Goal: Task Accomplishment & Management: Use online tool/utility

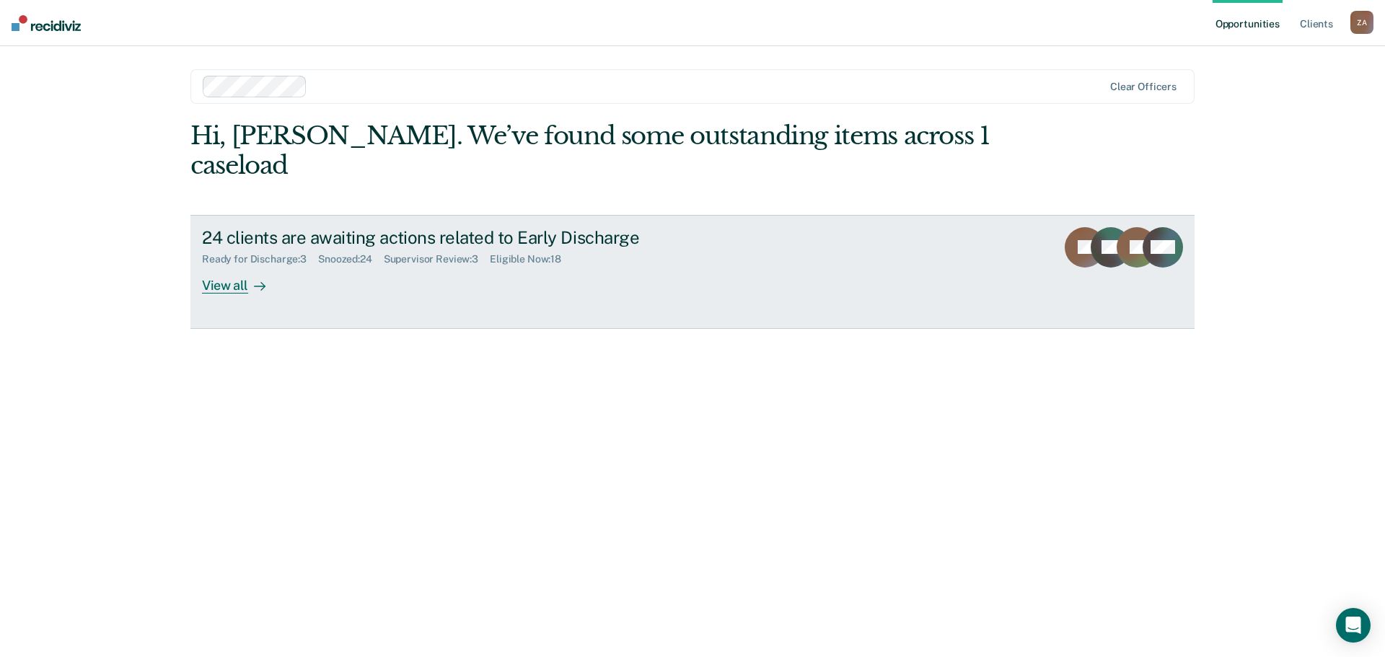
click at [251, 267] on link "24 clients are awaiting actions related to Early Discharge Ready for Discharge …" at bounding box center [692, 272] width 1004 height 114
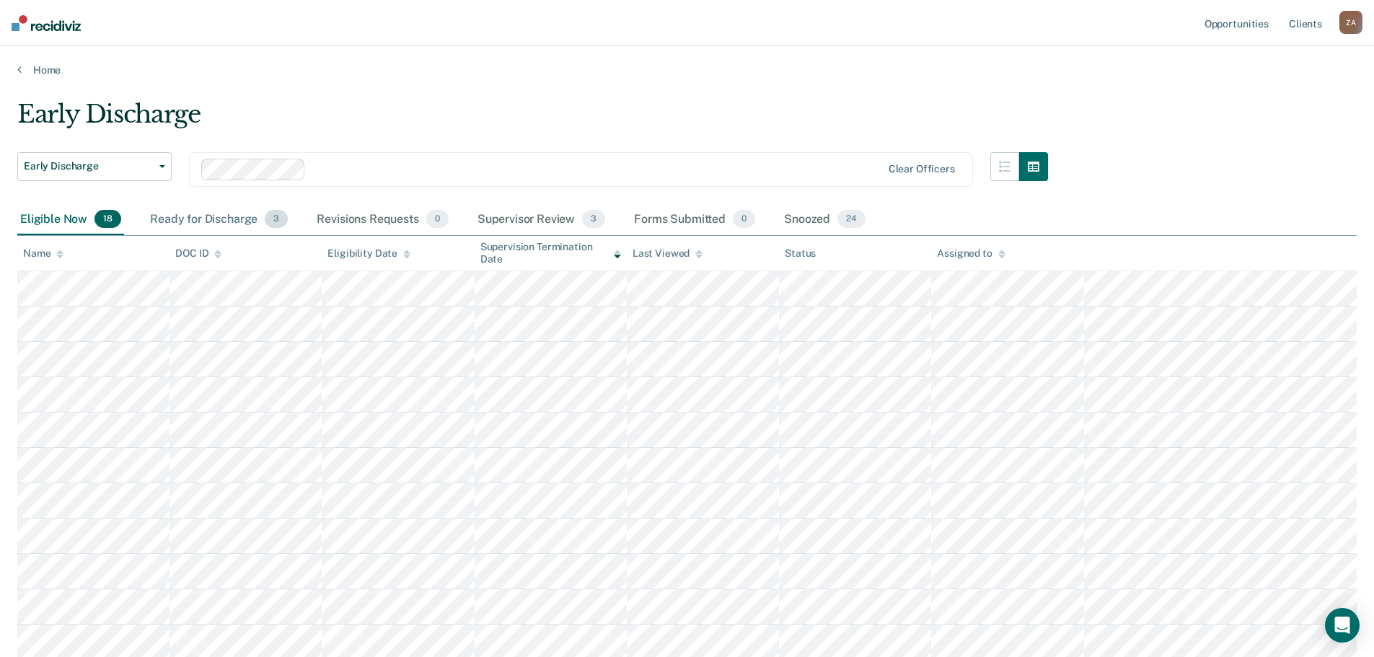
click at [226, 224] on div "Ready for Discharge 3" at bounding box center [219, 220] width 144 height 32
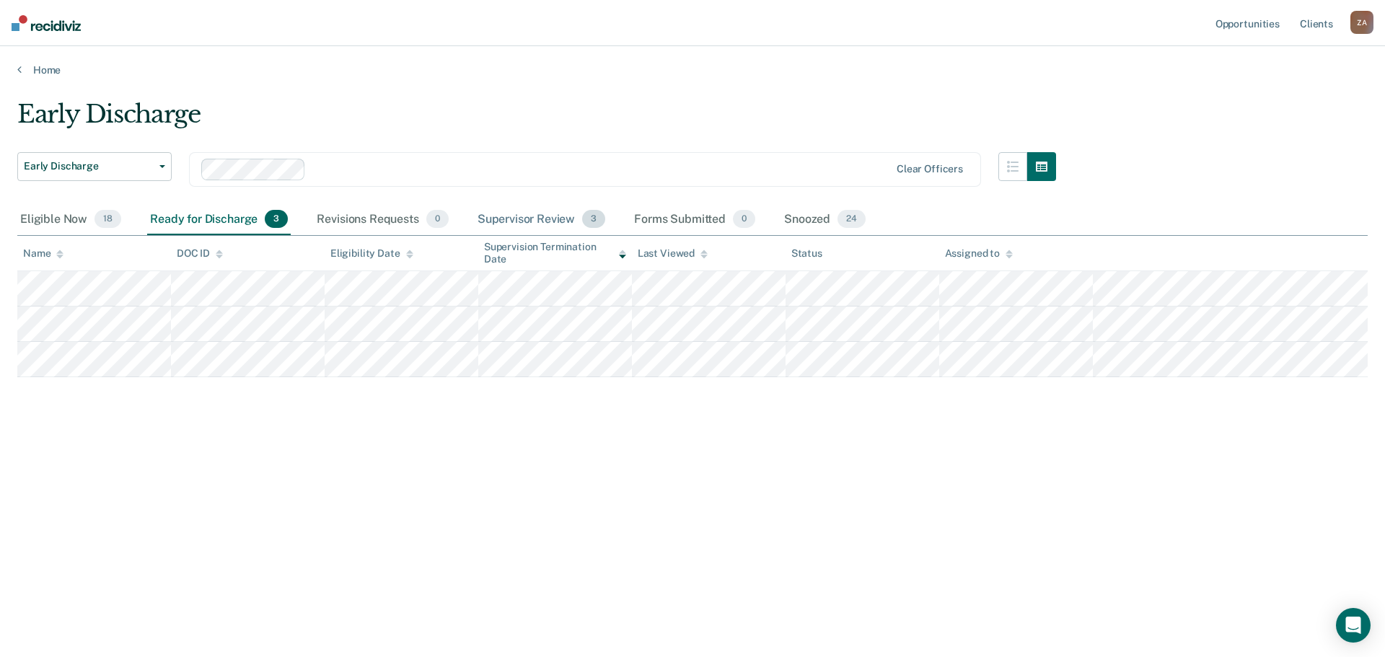
click at [540, 222] on div "Supervisor Review 3" at bounding box center [542, 220] width 134 height 32
click at [221, 217] on div "Ready for Discharge 3" at bounding box center [219, 220] width 144 height 32
click at [545, 218] on div "Supervisor Review 3" at bounding box center [542, 220] width 134 height 32
click at [203, 213] on div "Ready for Discharge 3" at bounding box center [219, 220] width 144 height 32
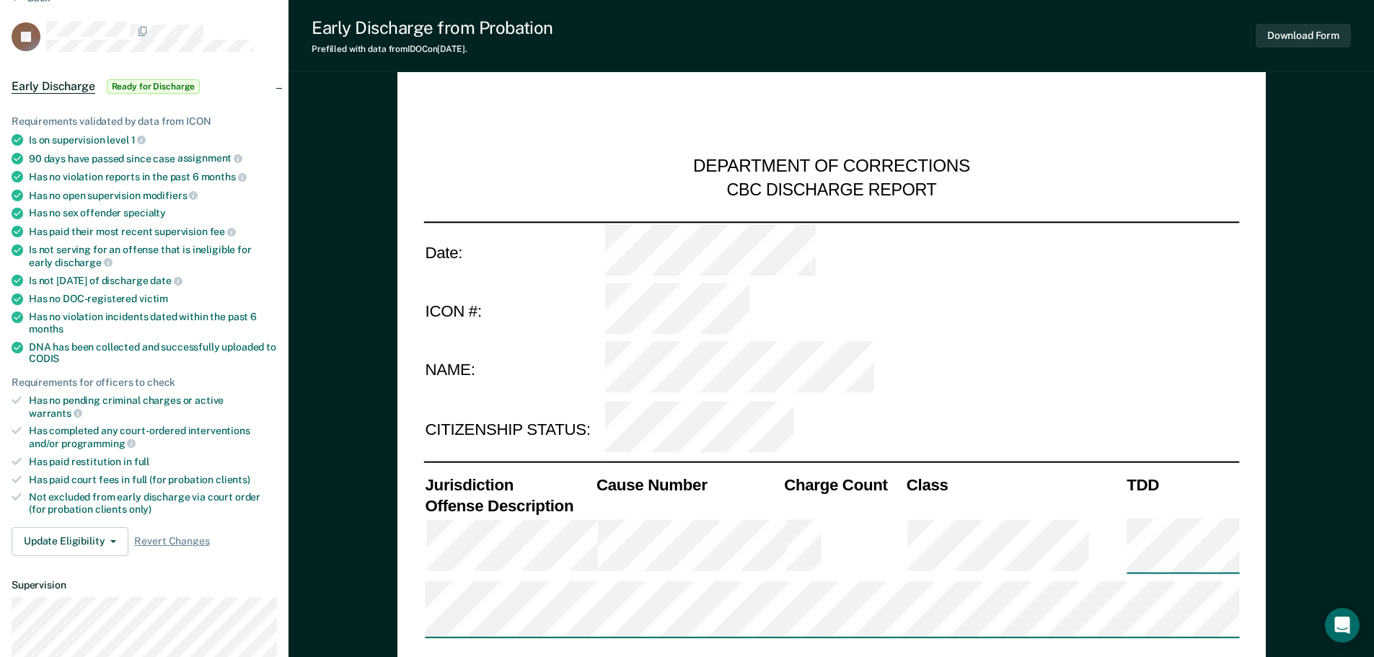
type textarea "x"
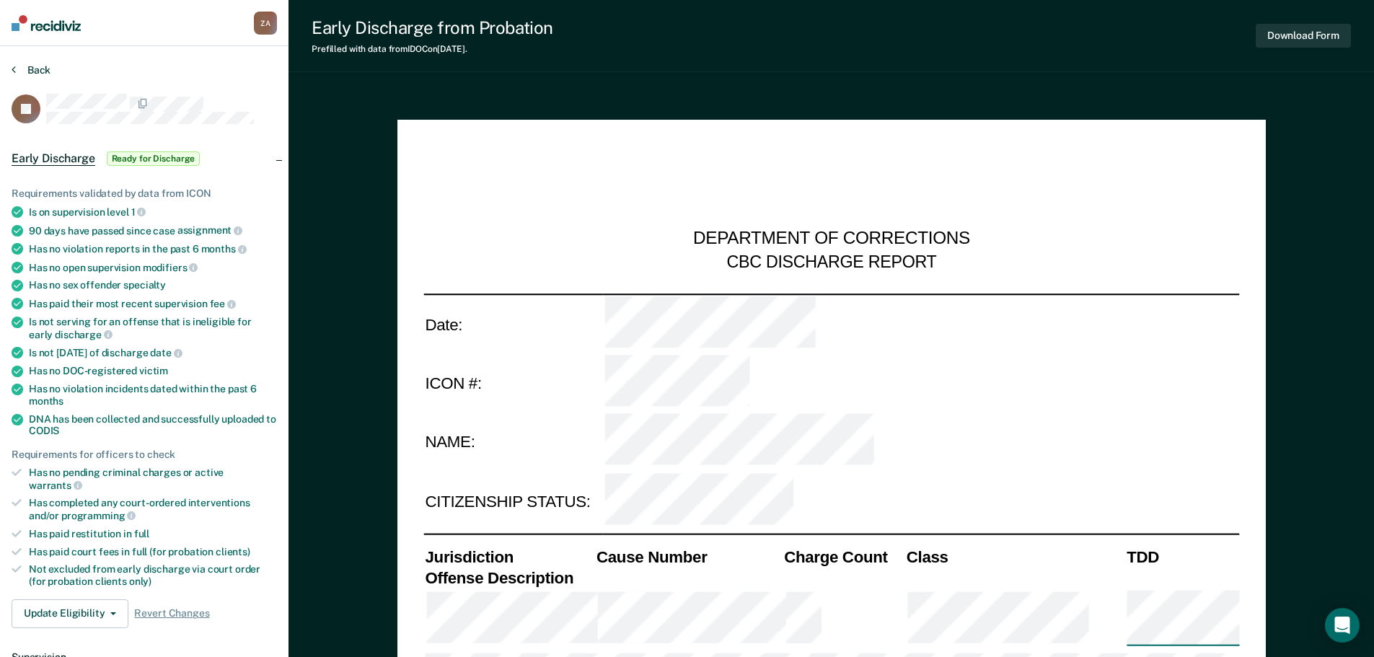
click at [17, 68] on button "Back" at bounding box center [31, 69] width 39 height 13
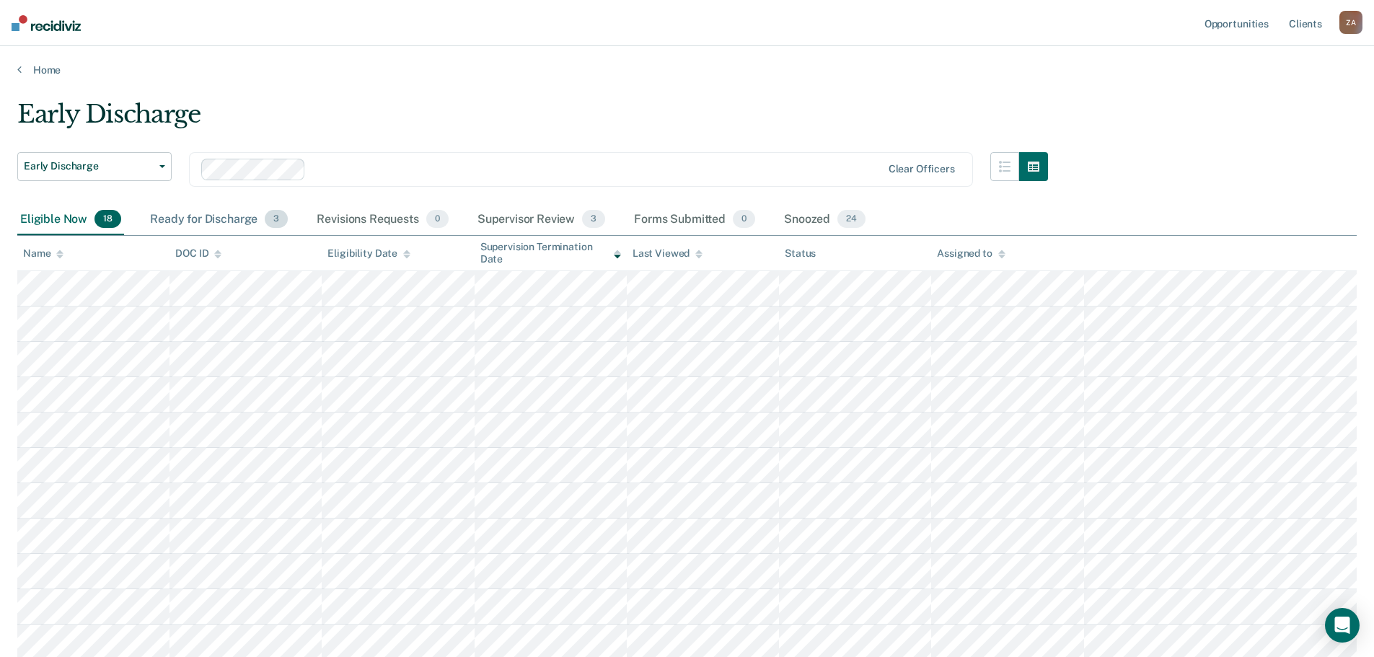
click at [211, 211] on div "Ready for Discharge 3" at bounding box center [219, 220] width 144 height 32
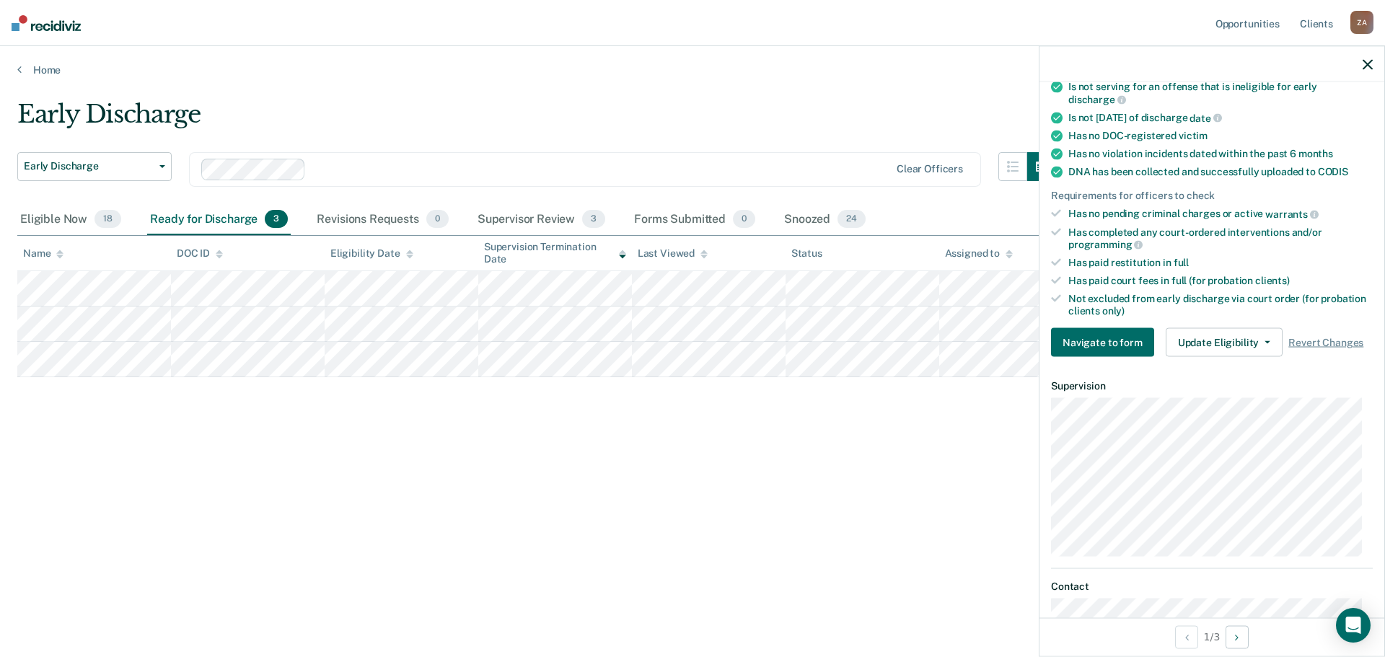
scroll to position [288, 0]
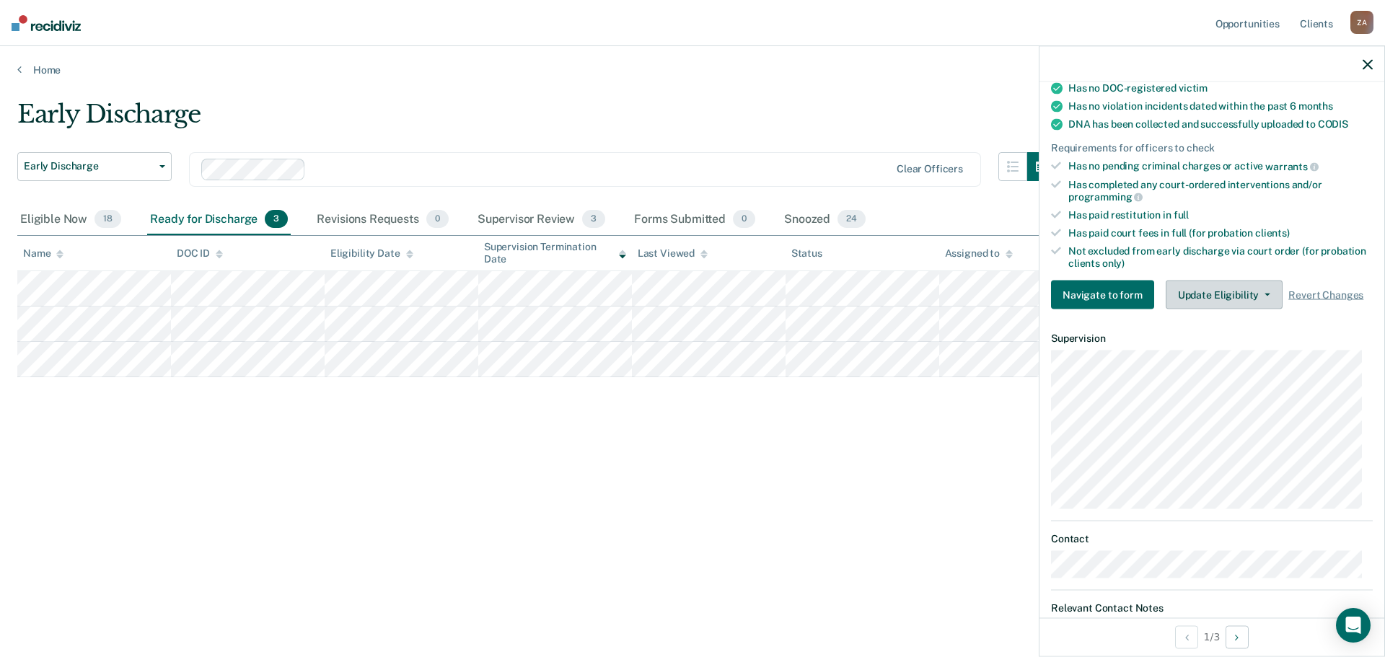
click at [1257, 307] on button "Update Eligibility" at bounding box center [1223, 295] width 117 height 29
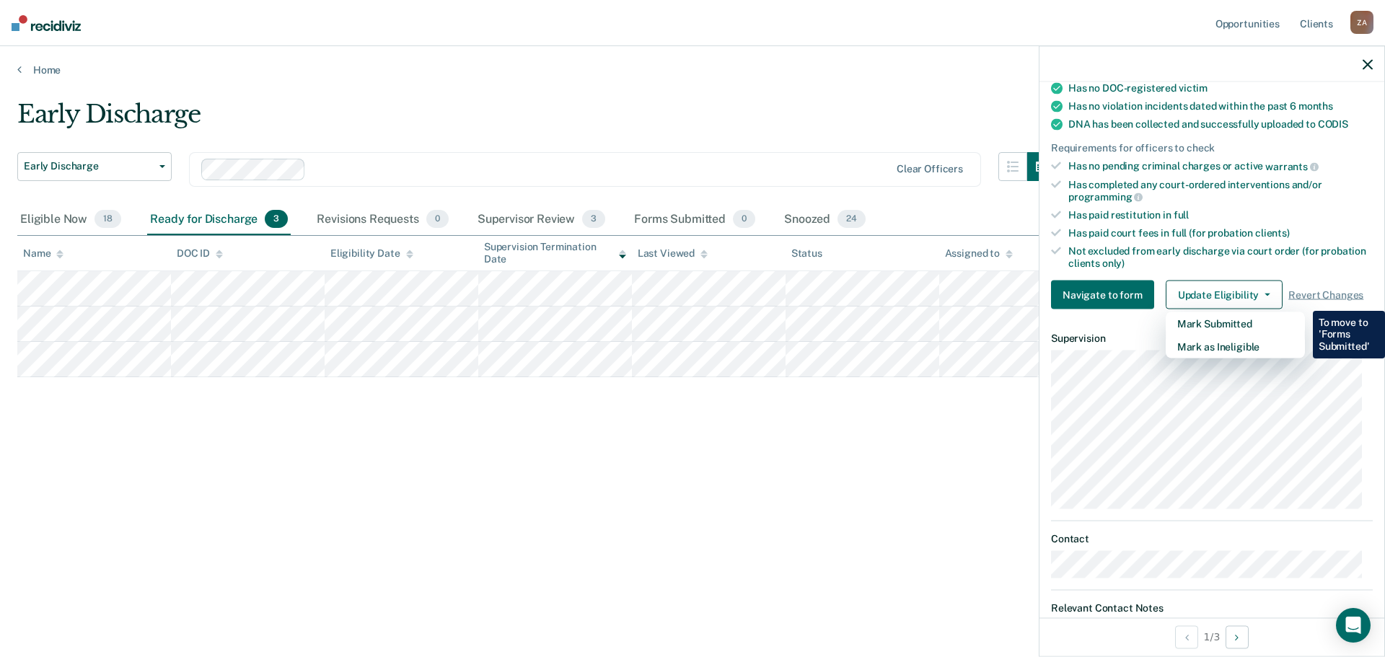
click at [898, 107] on div "Early Discharge" at bounding box center [536, 120] width 1039 height 41
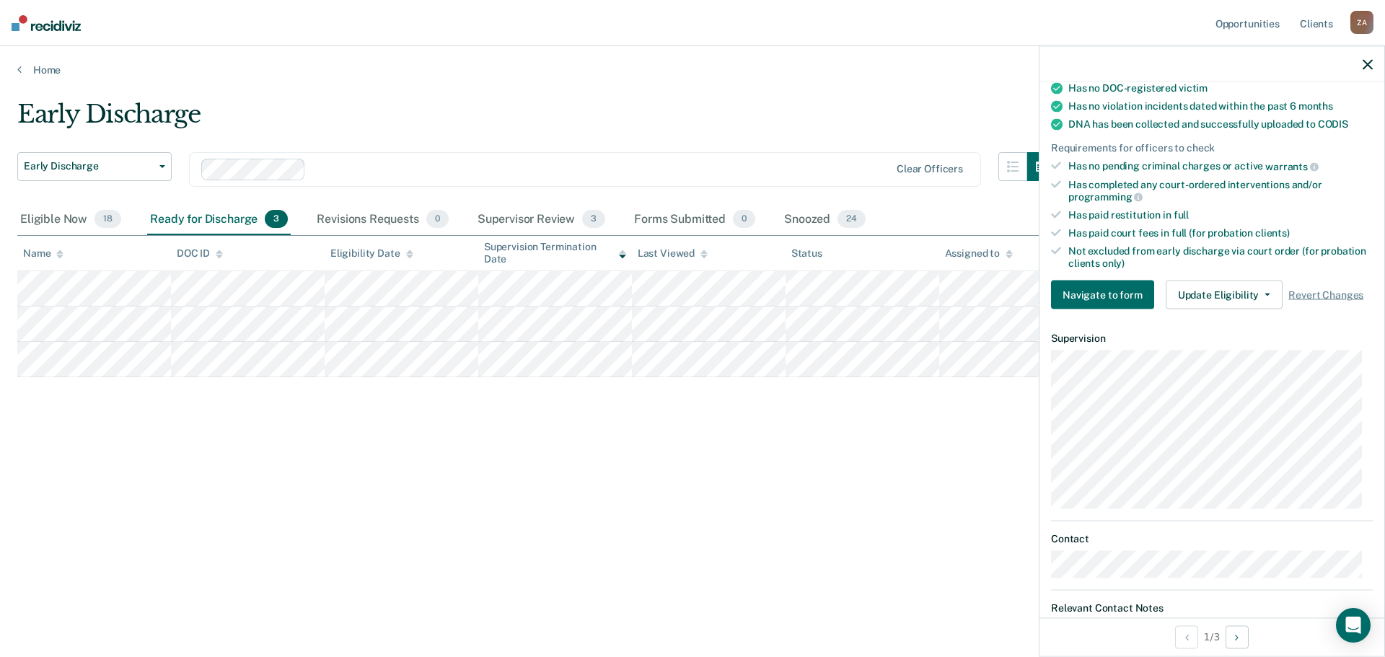
click at [1365, 58] on button "button" at bounding box center [1367, 64] width 10 height 12
